Goal: Information Seeking & Learning: Find specific fact

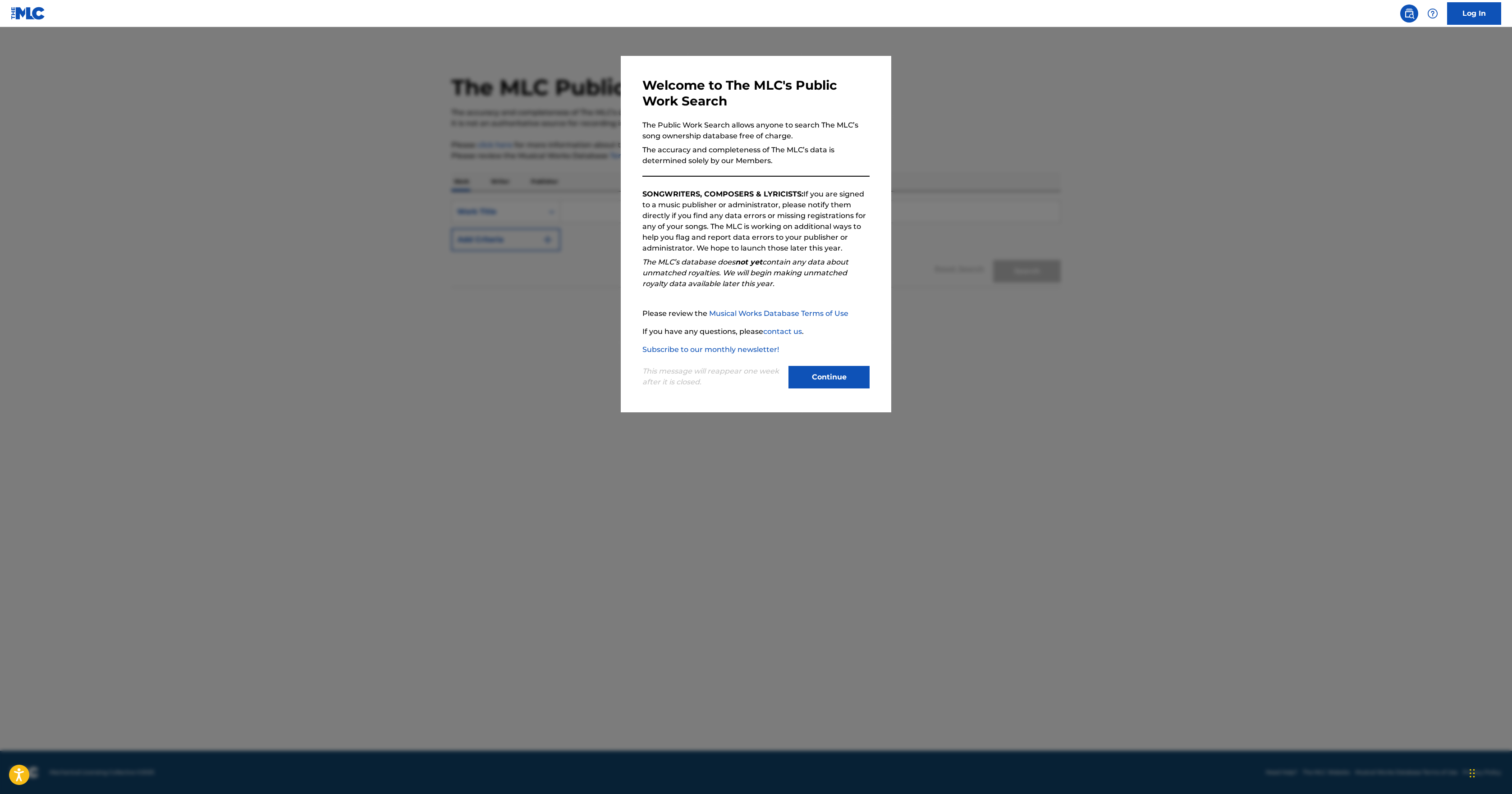
click at [832, 388] on button "Continue" at bounding box center [829, 377] width 81 height 22
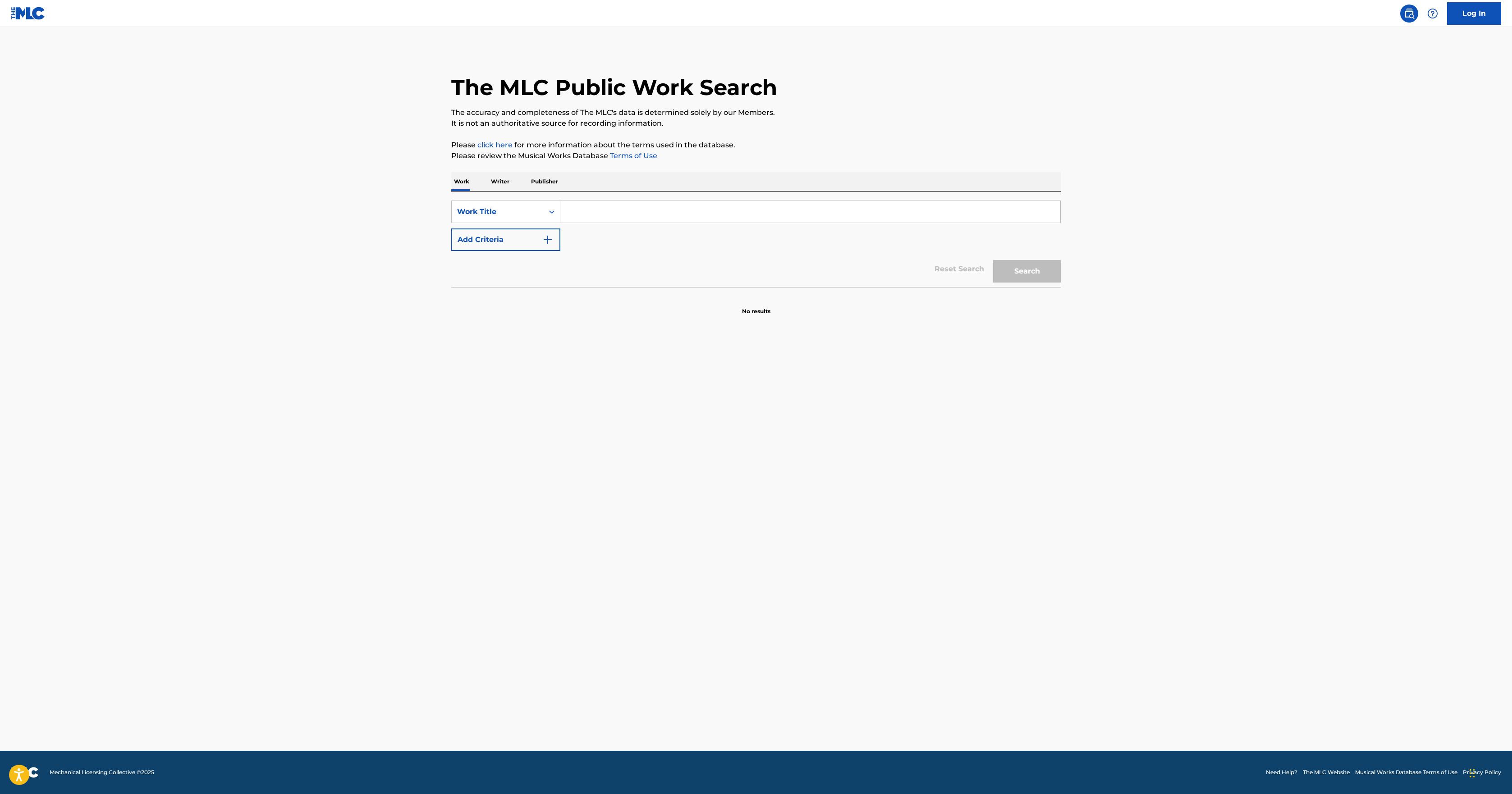
click at [1321, 404] on main "The MLC Public Work Search The accuracy and completeness of The MLC's data is d…" at bounding box center [756, 388] width 1512 height 724
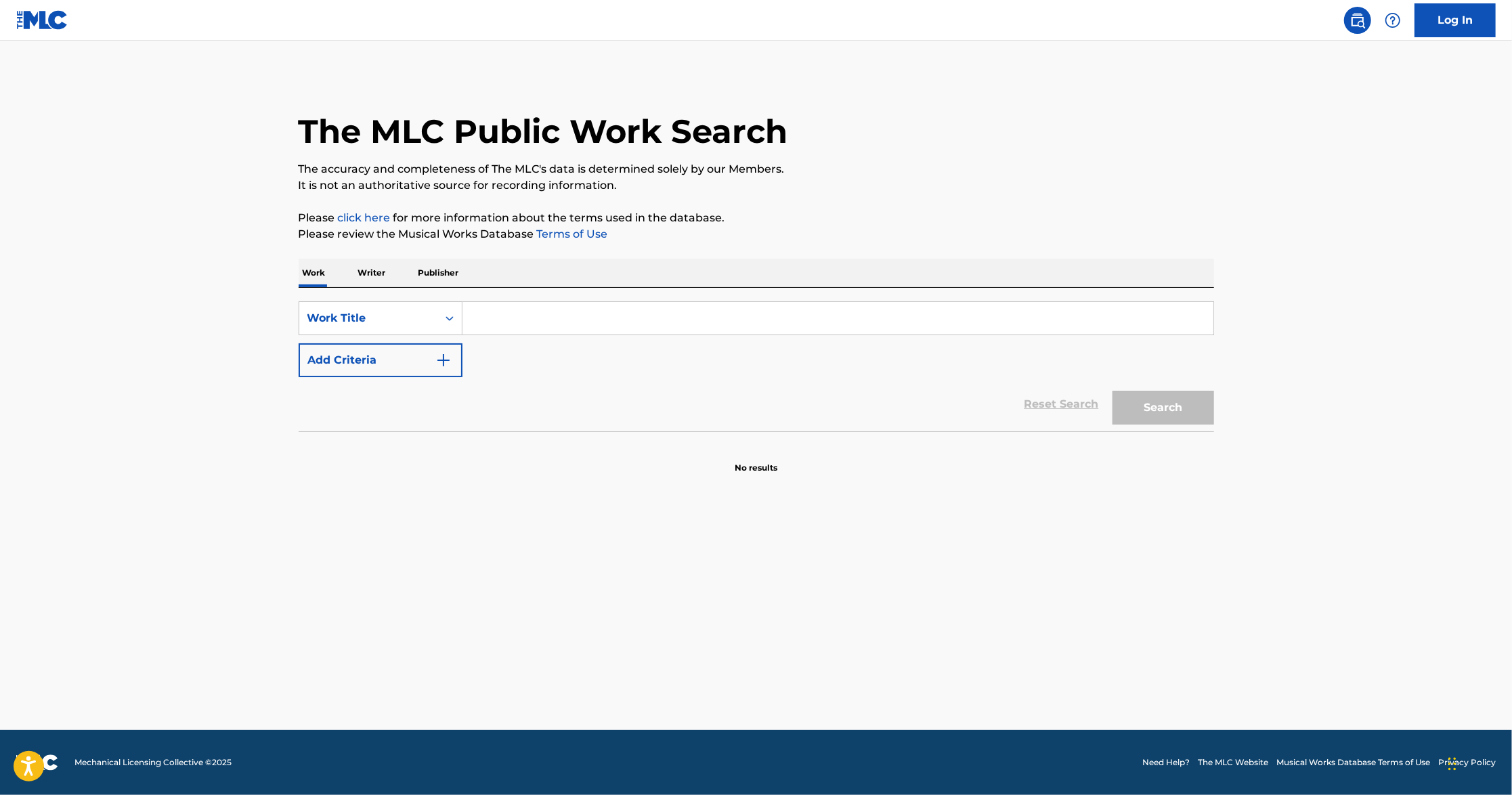
click at [536, 316] on input "Search Form" at bounding box center [838, 318] width 751 height 33
paste input "Obsessed"
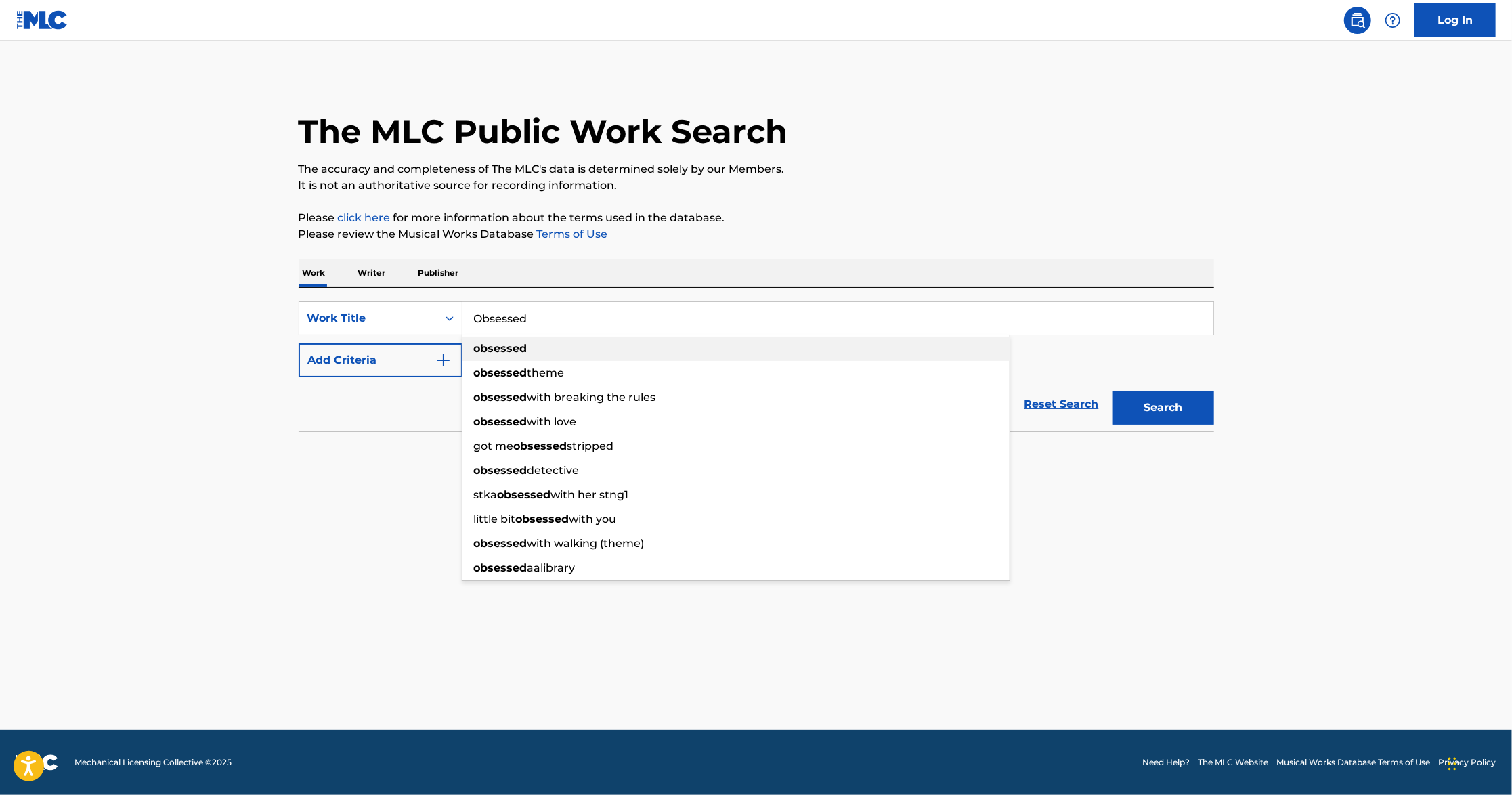
type input "Obsessed"
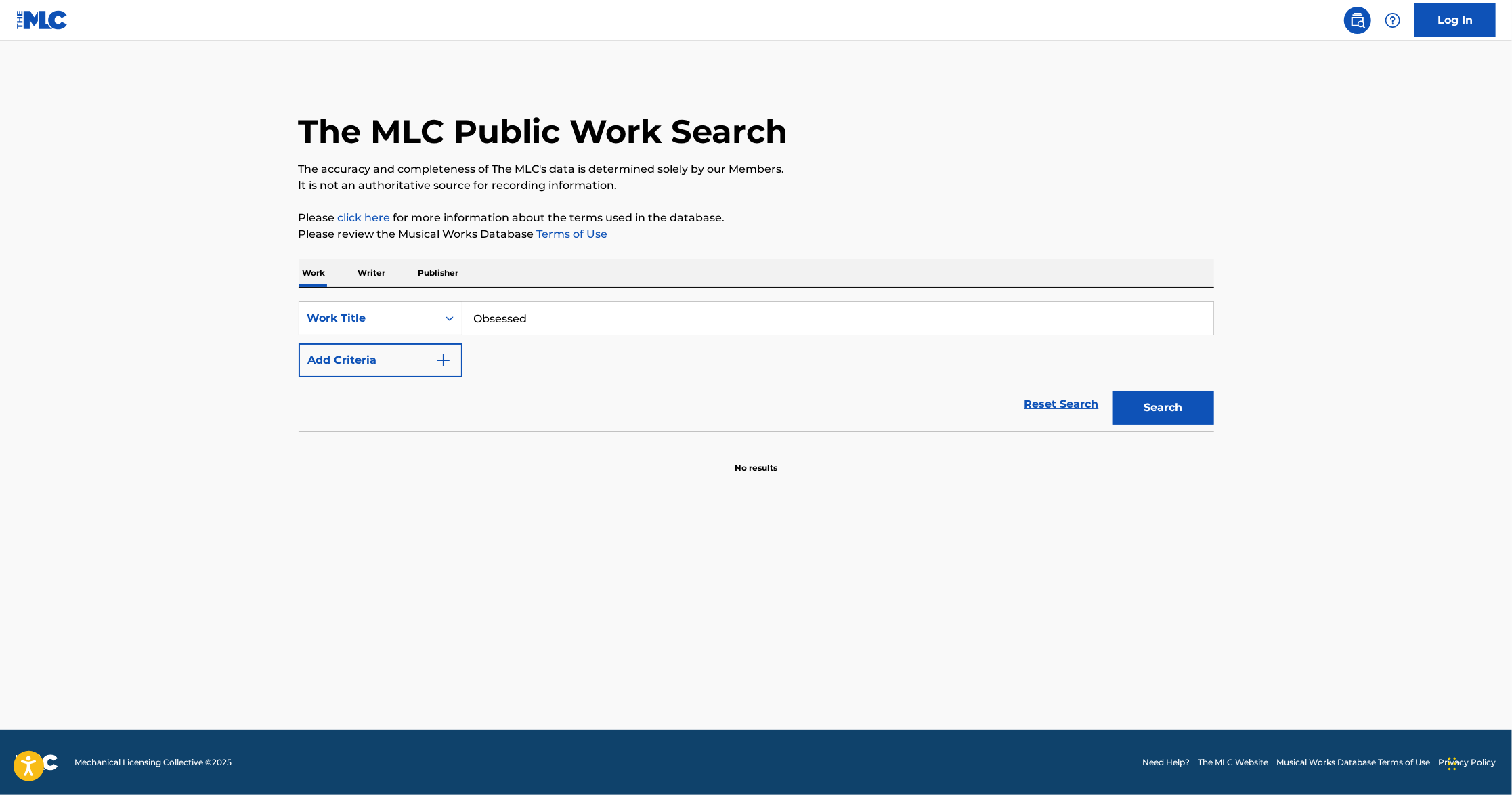
click at [277, 458] on main "The MLC Public Work Search The accuracy and completeness of The MLC's data is d…" at bounding box center [756, 385] width 1512 height 689
click at [439, 363] on img "Search Form" at bounding box center [443, 360] width 16 height 16
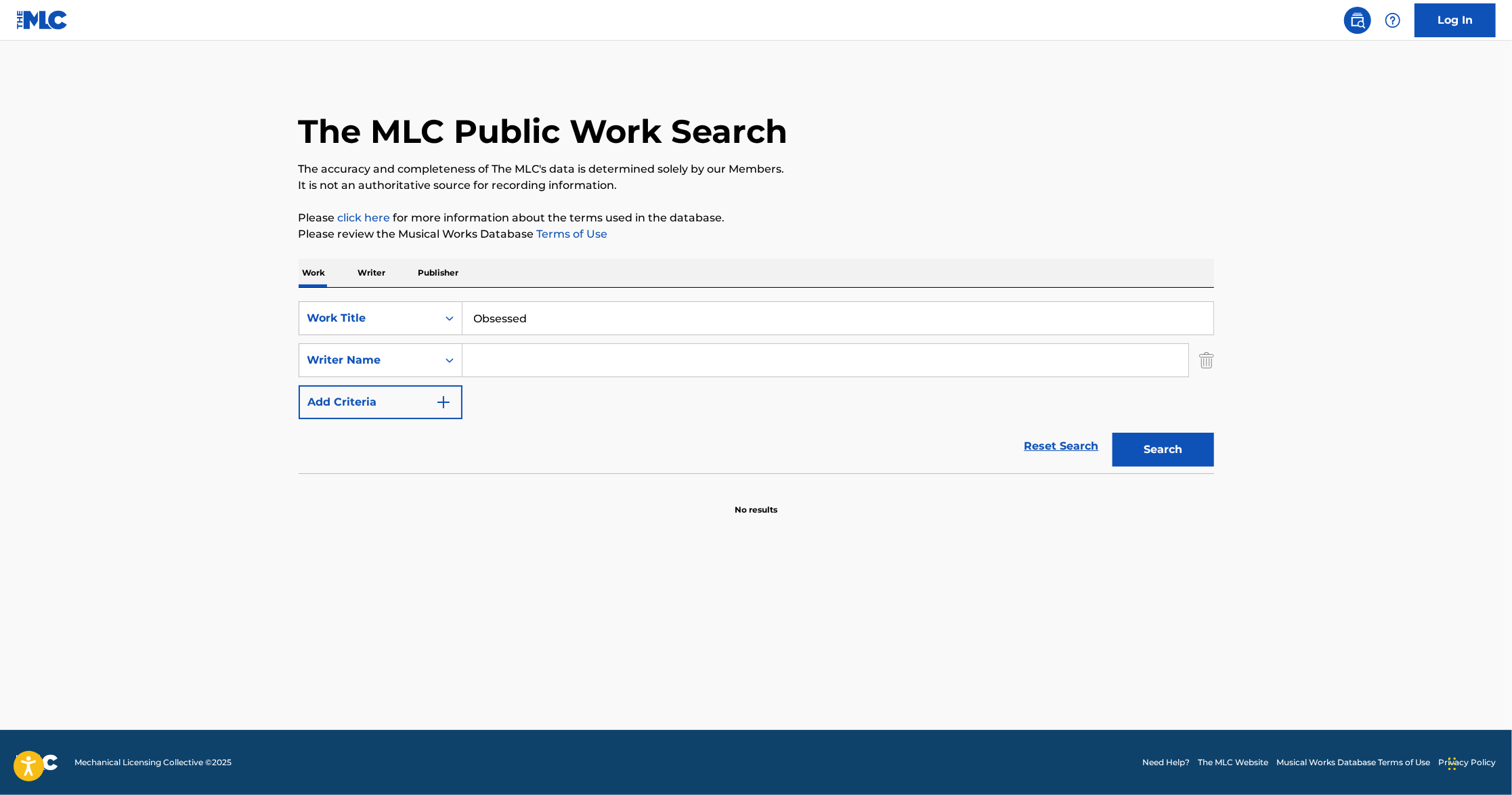
click at [499, 369] on input "Search Form" at bounding box center [825, 360] width 726 height 33
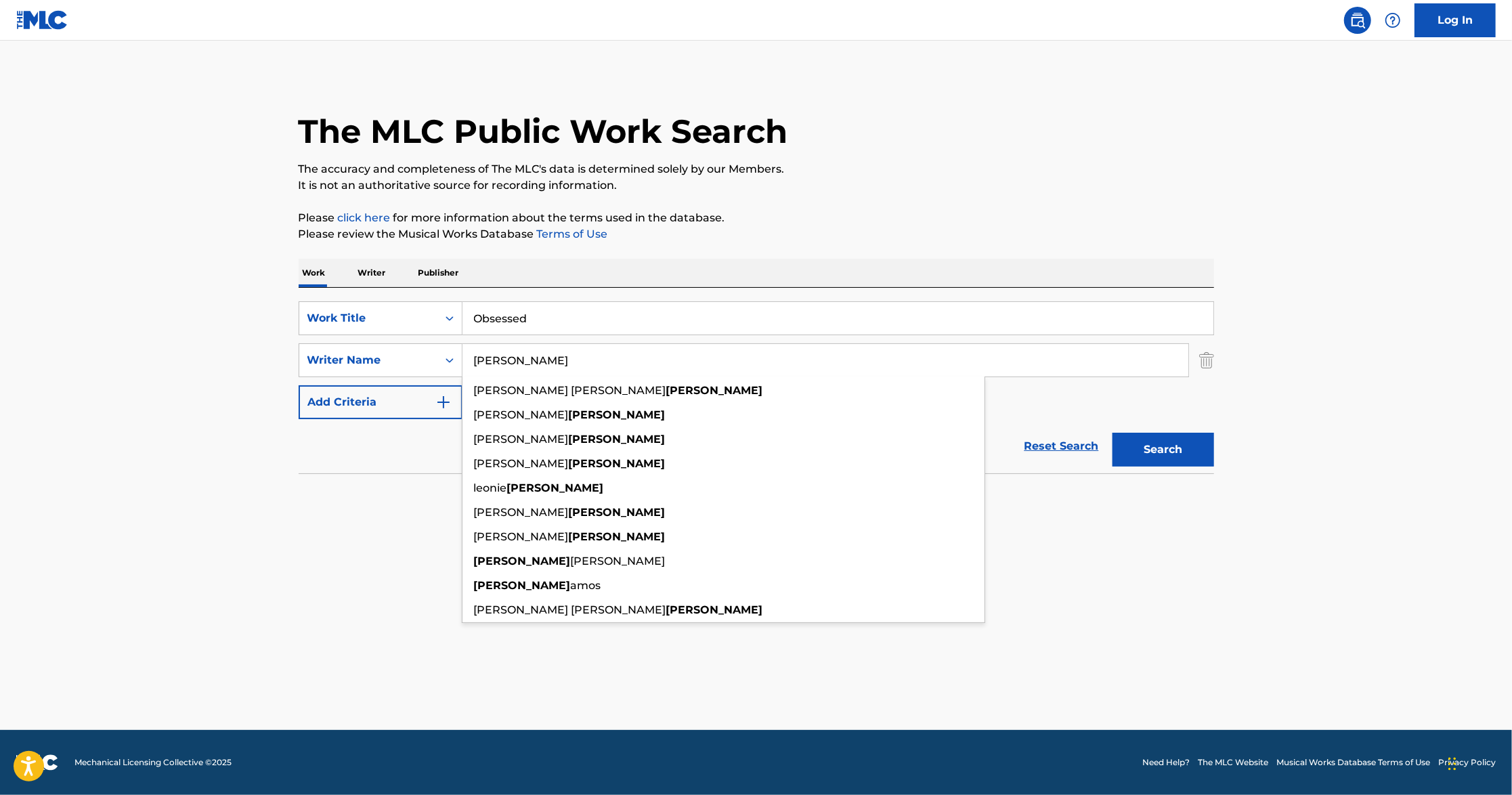
type input "[PERSON_NAME]"
click at [1113, 433] on button "Search" at bounding box center [1163, 450] width 101 height 33
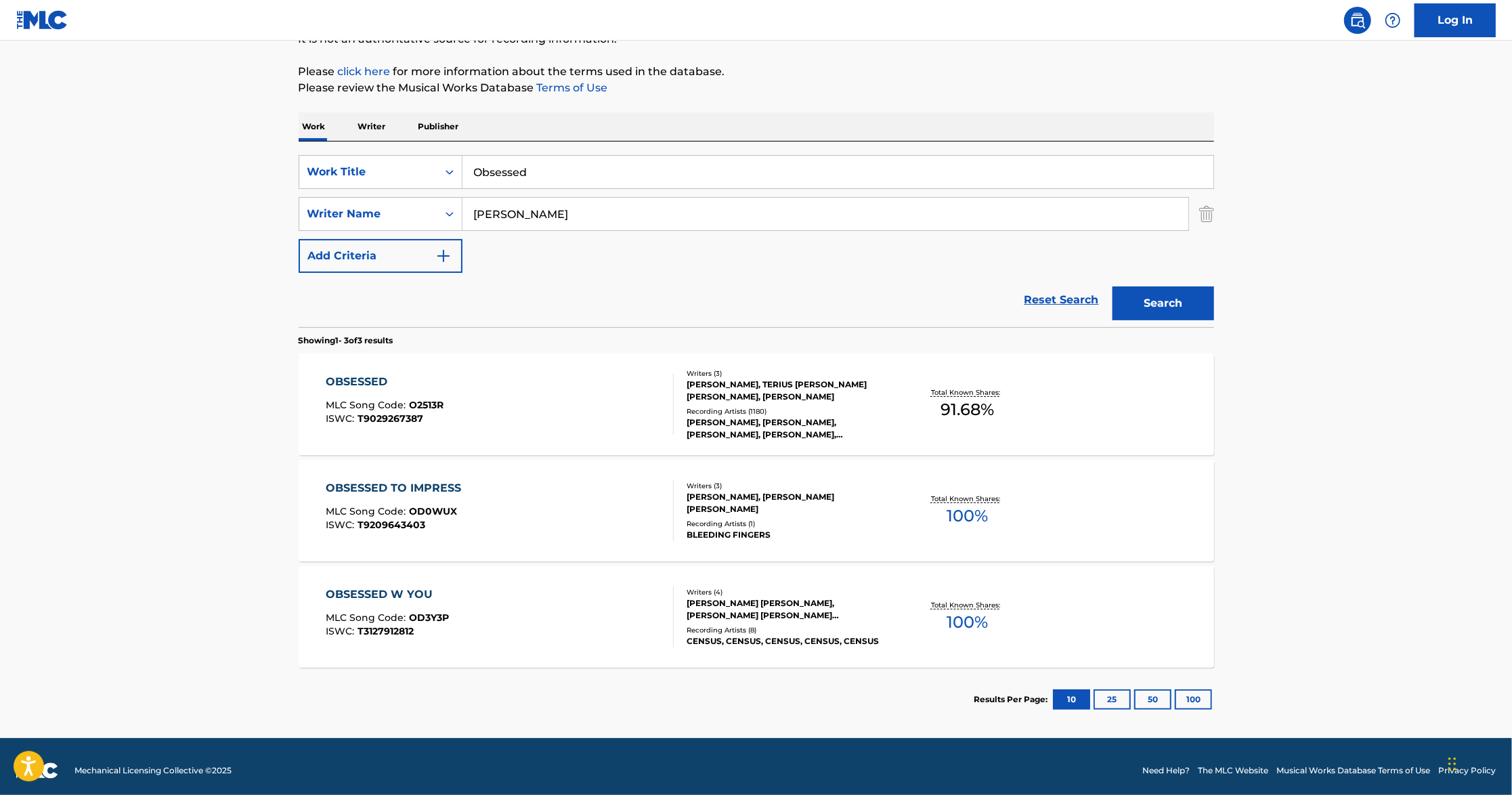
scroll to position [154, 0]
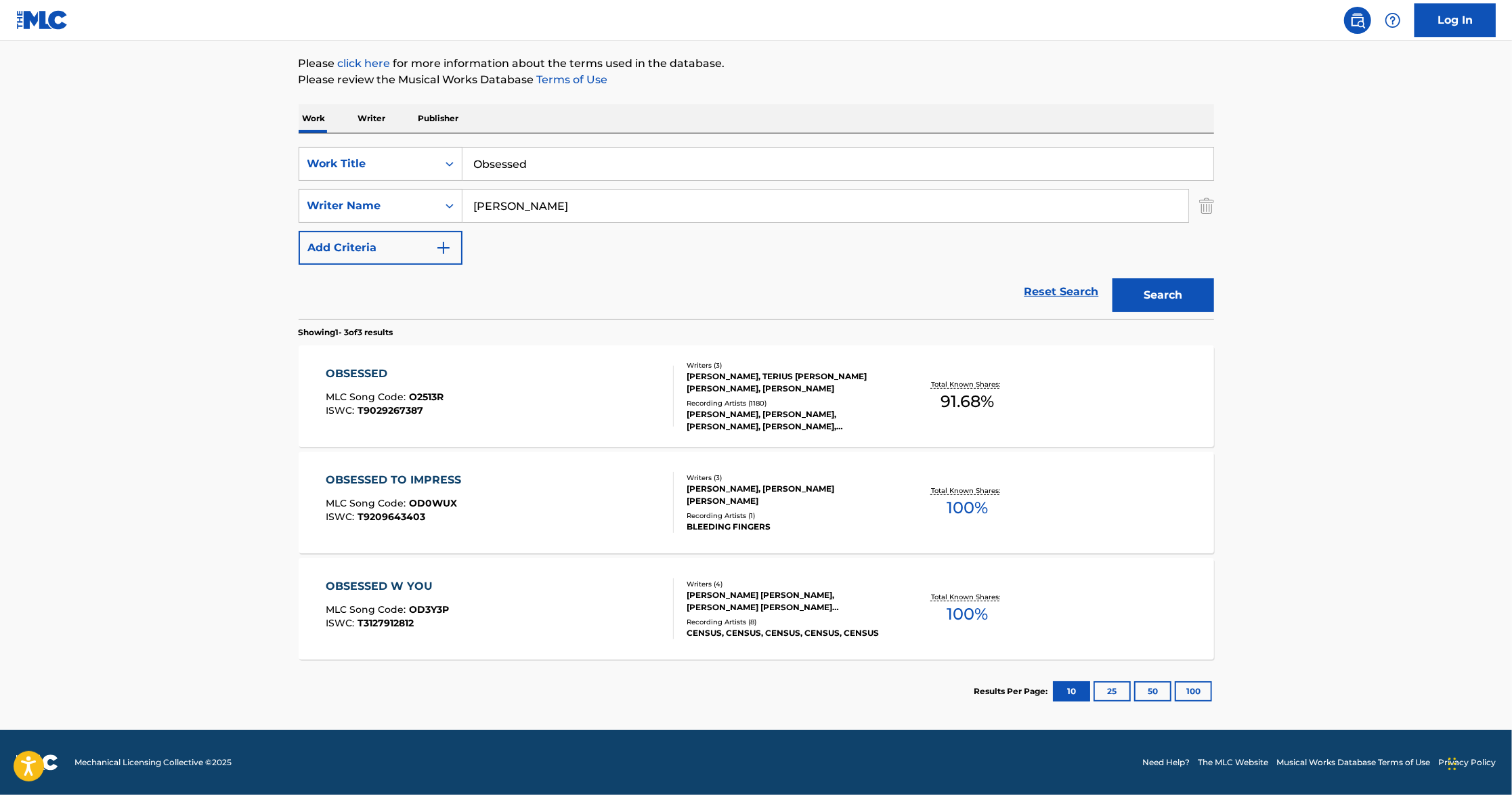
click at [565, 379] on div "OBSESSED MLC Song Code : O2513R ISWC : T9029267387" at bounding box center [499, 396] width 348 height 61
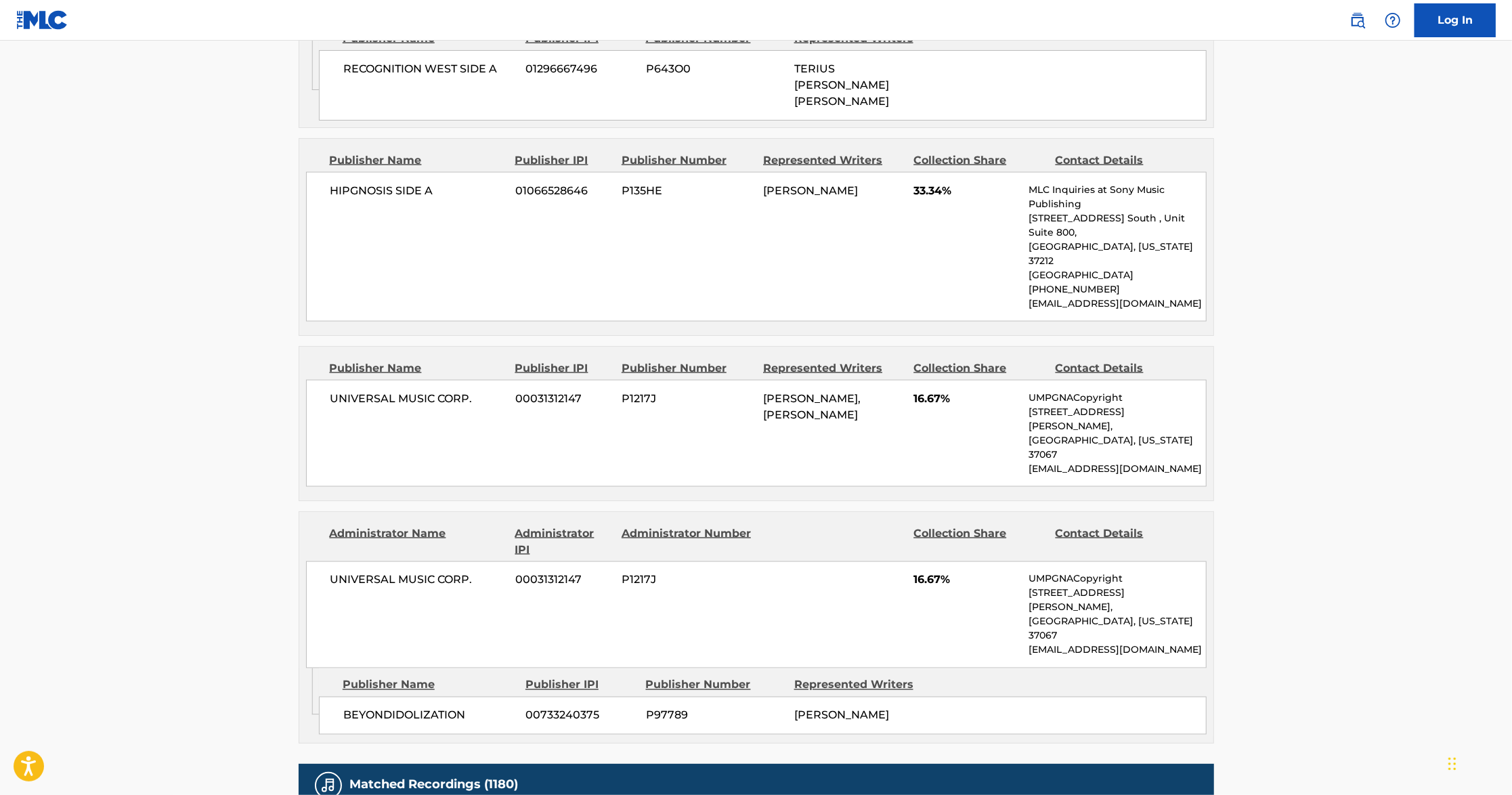
scroll to position [1444, 0]
